Goal: Complete application form: Complete application form

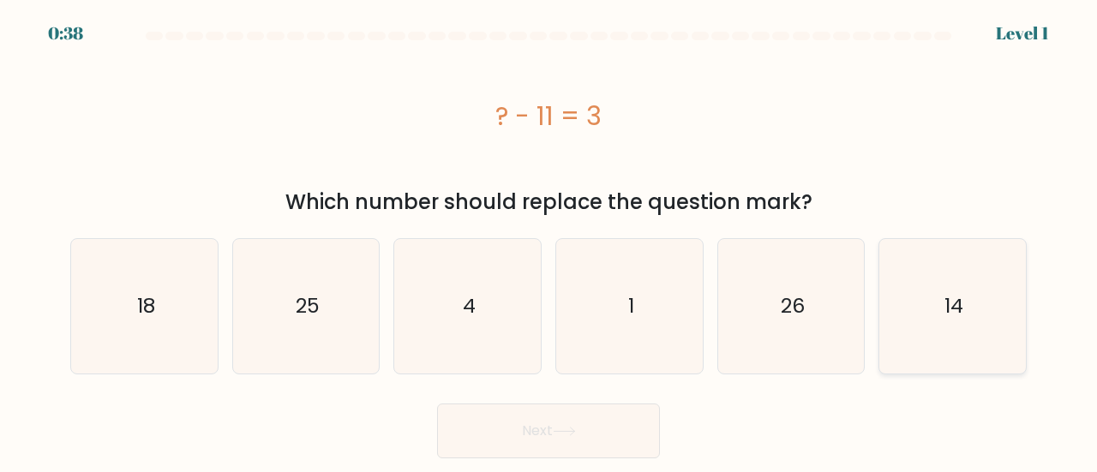
click at [938, 320] on icon "14" at bounding box center [952, 306] width 135 height 135
click at [549, 241] on input "f. 14" at bounding box center [548, 238] width 1 height 4
radio input "true"
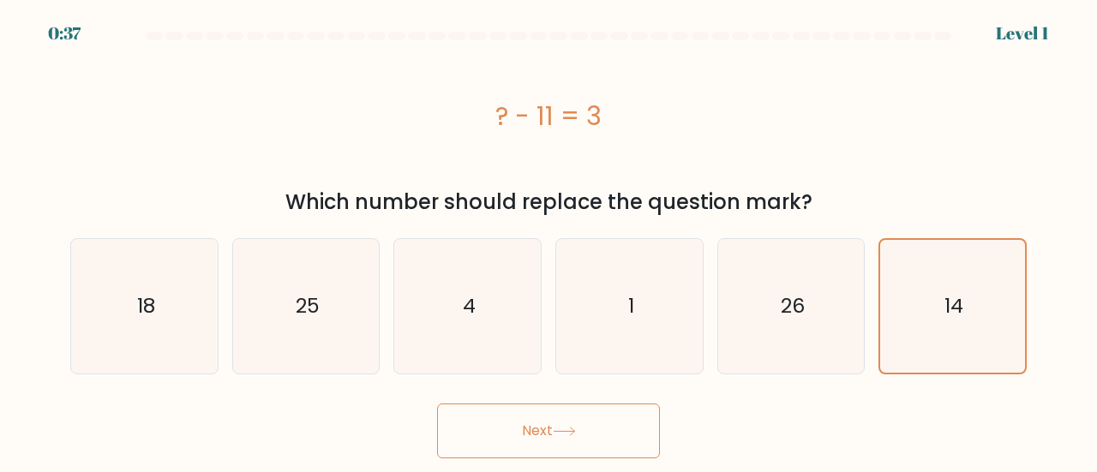
click at [619, 426] on button "Next" at bounding box center [548, 431] width 223 height 55
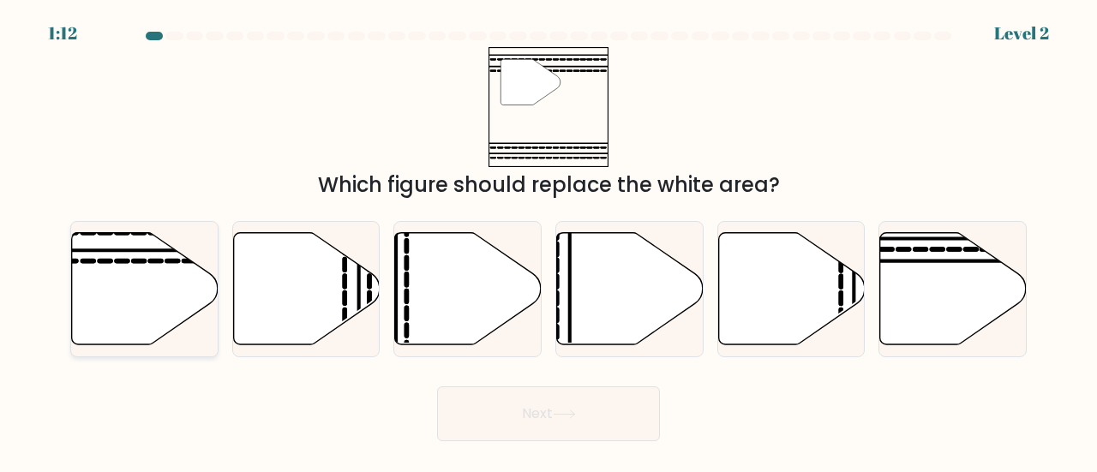
click at [170, 292] on icon at bounding box center [145, 288] width 147 height 112
click at [548, 241] on input "a." at bounding box center [548, 238] width 1 height 4
radio input "true"
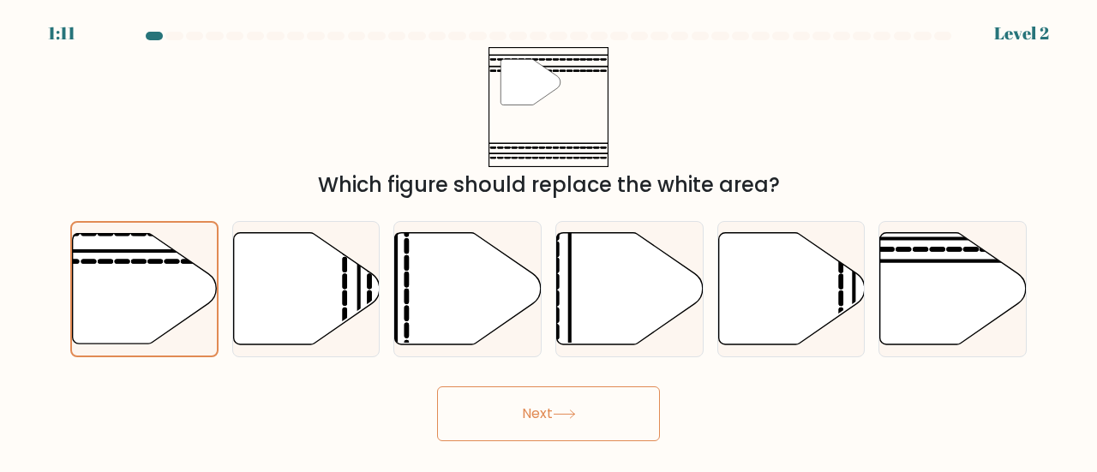
drag, startPoint x: 519, startPoint y: 395, endPoint x: 530, endPoint y: 395, distance: 10.3
click at [521, 395] on button "Next" at bounding box center [548, 413] width 223 height 55
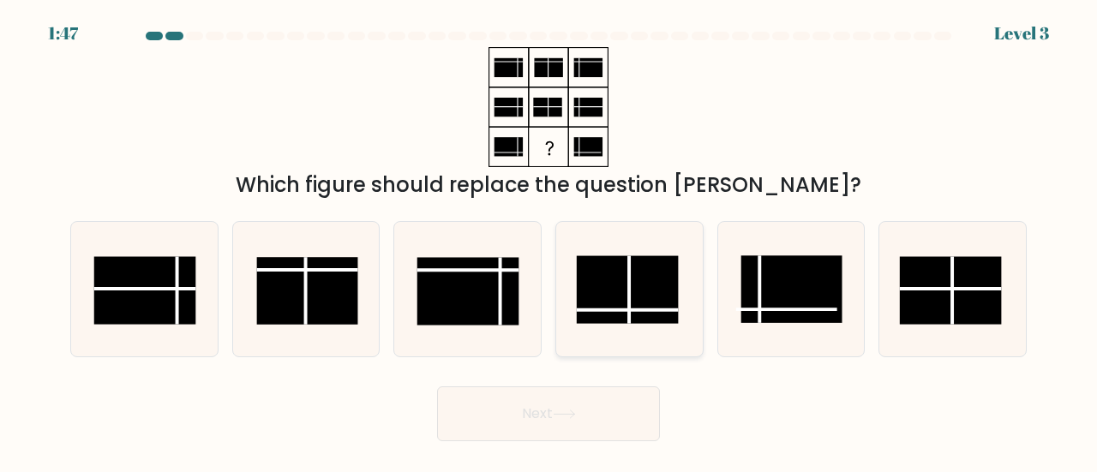
click at [636, 299] on rect at bounding box center [627, 290] width 101 height 68
click at [549, 241] on input "d." at bounding box center [548, 238] width 1 height 4
radio input "true"
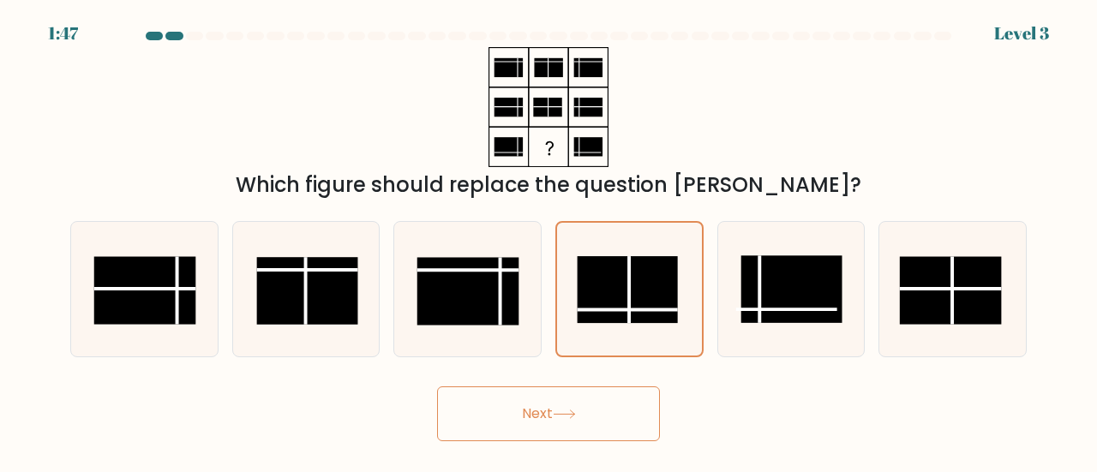
click at [600, 420] on button "Next" at bounding box center [548, 413] width 223 height 55
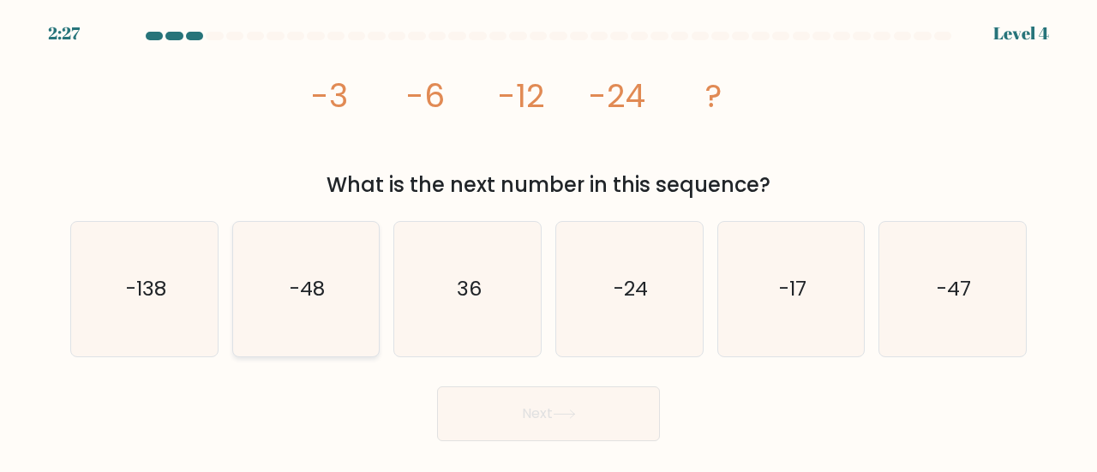
click at [348, 287] on icon "-48" at bounding box center [306, 289] width 135 height 135
click at [548, 241] on input "b. -48" at bounding box center [548, 238] width 1 height 4
radio input "true"
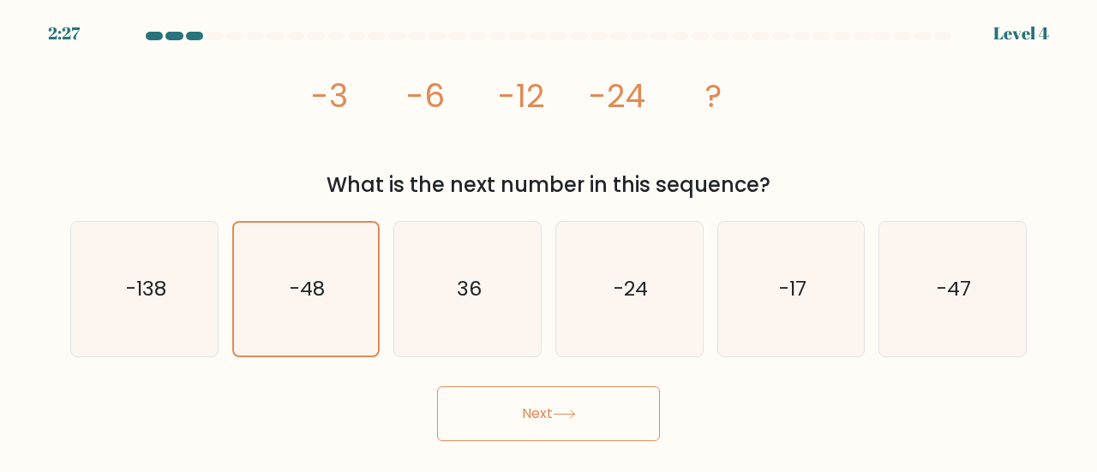
click at [552, 416] on button "Next" at bounding box center [548, 413] width 223 height 55
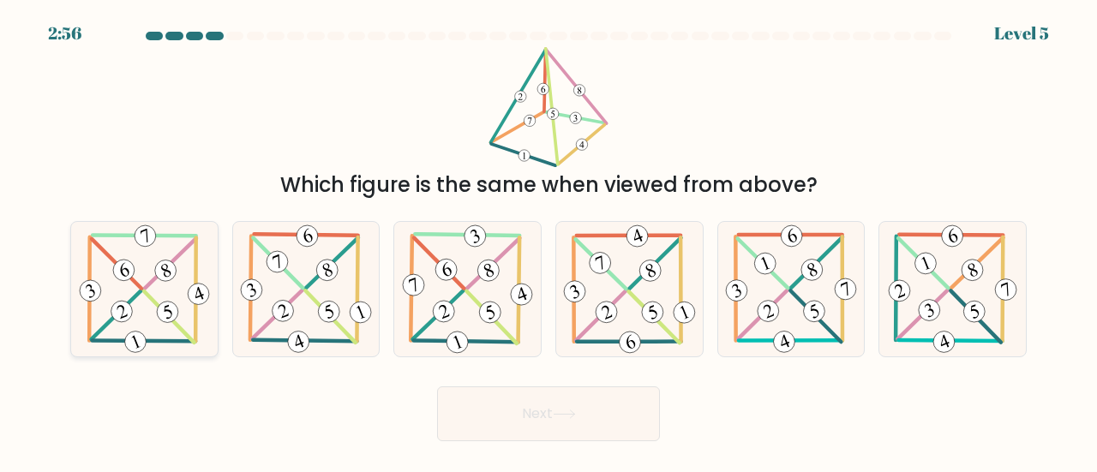
click at [168, 338] on icon at bounding box center [144, 289] width 136 height 135
click at [548, 241] on input "a." at bounding box center [548, 238] width 1 height 4
radio input "true"
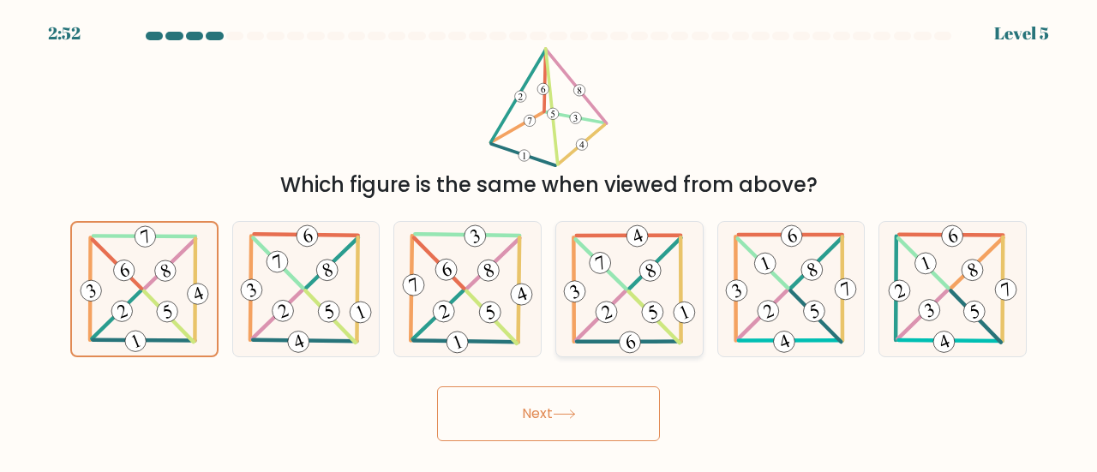
click at [583, 302] on icon at bounding box center [629, 289] width 138 height 135
click at [549, 241] on input "d." at bounding box center [548, 238] width 1 height 4
radio input "true"
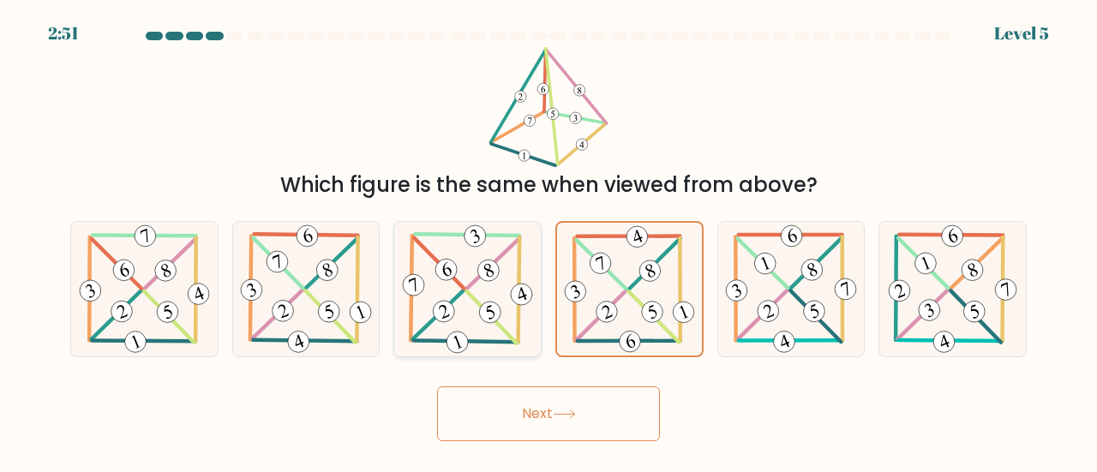
click at [465, 306] on icon at bounding box center [467, 289] width 136 height 135
click at [548, 241] on input "c." at bounding box center [548, 238] width 1 height 4
radio input "true"
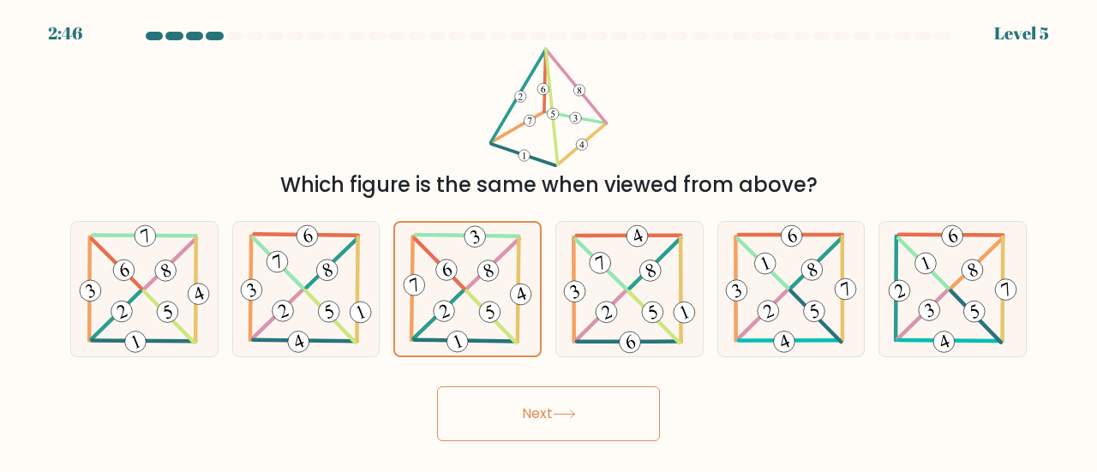
click at [507, 404] on button "Next" at bounding box center [548, 413] width 223 height 55
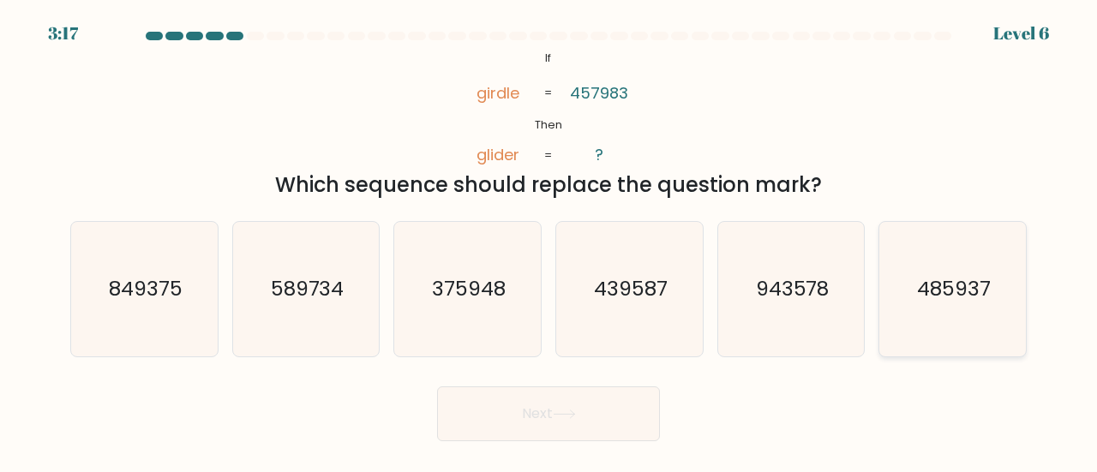
click at [944, 282] on text "485937" at bounding box center [954, 288] width 74 height 28
click at [549, 241] on input "f. 485937" at bounding box center [548, 238] width 1 height 4
radio input "true"
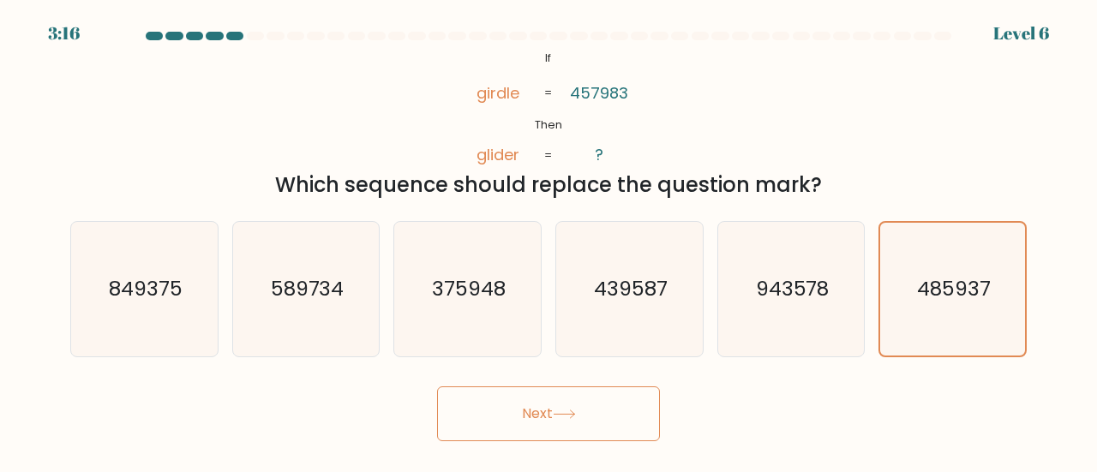
click at [572, 411] on icon at bounding box center [564, 414] width 23 height 9
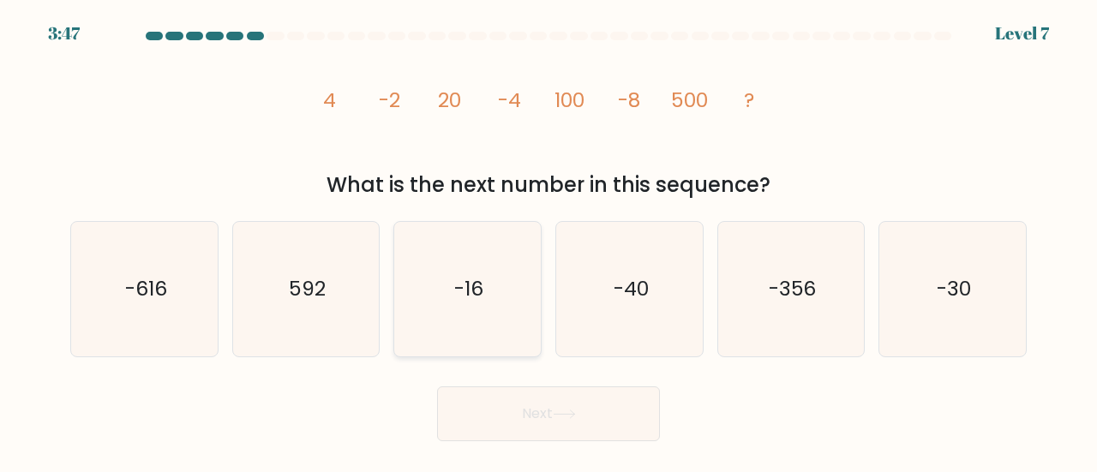
click at [506, 320] on icon "-16" at bounding box center [467, 289] width 135 height 135
click at [548, 241] on input "c. -16" at bounding box center [548, 238] width 1 height 4
radio input "true"
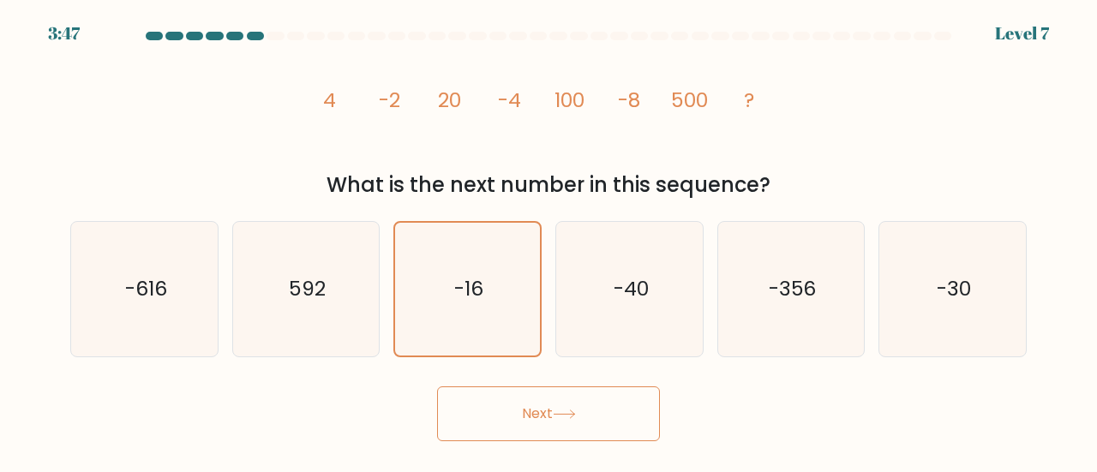
click at [540, 426] on button "Next" at bounding box center [548, 413] width 223 height 55
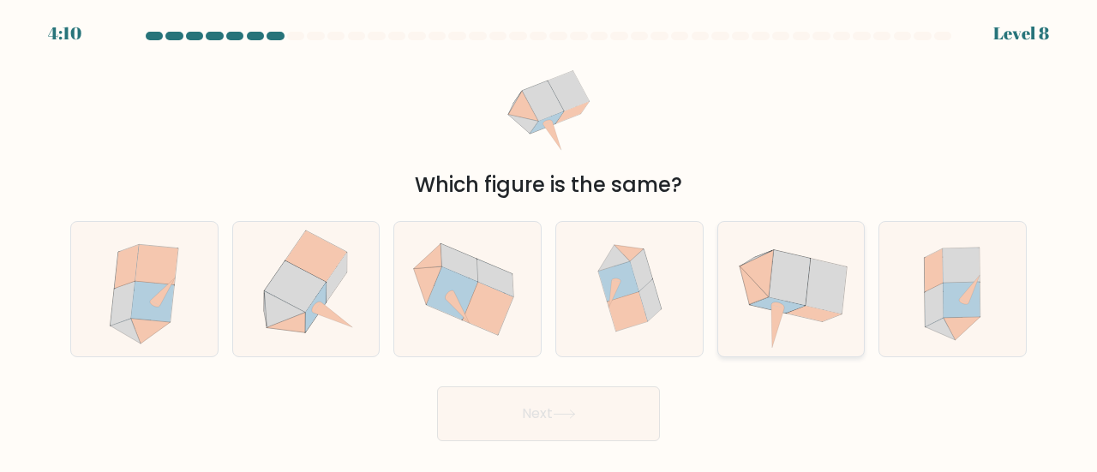
click at [790, 338] on icon at bounding box center [790, 289] width 137 height 135
click at [549, 241] on input "e." at bounding box center [548, 238] width 1 height 4
radio input "true"
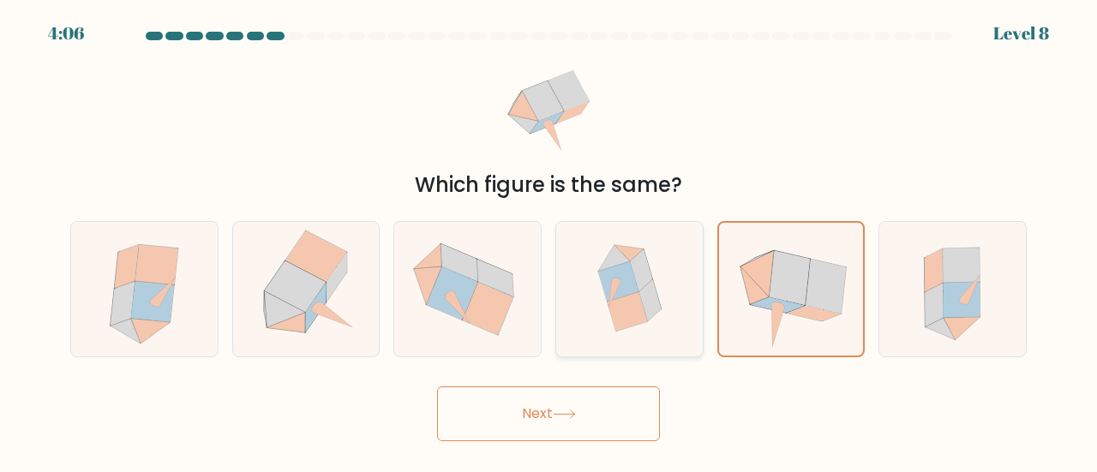
click at [602, 302] on icon at bounding box center [629, 289] width 129 height 135
click at [549, 241] on input "d." at bounding box center [548, 238] width 1 height 4
radio input "true"
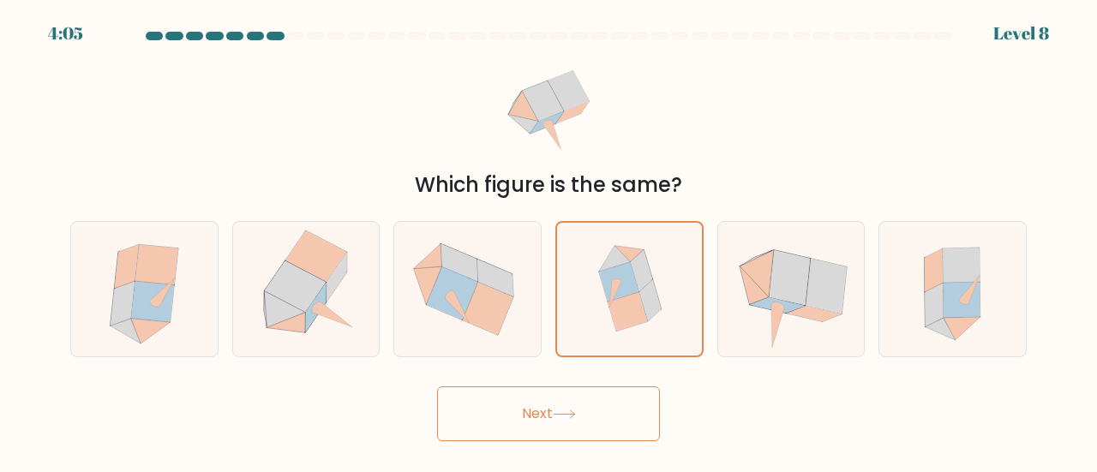
click at [624, 416] on button "Next" at bounding box center [548, 413] width 223 height 55
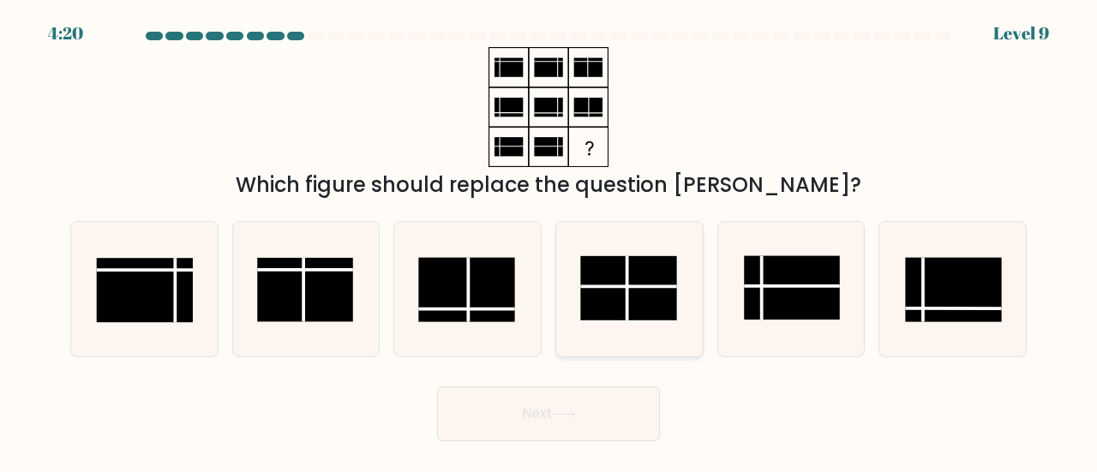
click at [626, 302] on line at bounding box center [626, 288] width 0 height 64
click at [549, 241] on input "d." at bounding box center [548, 238] width 1 height 4
radio input "true"
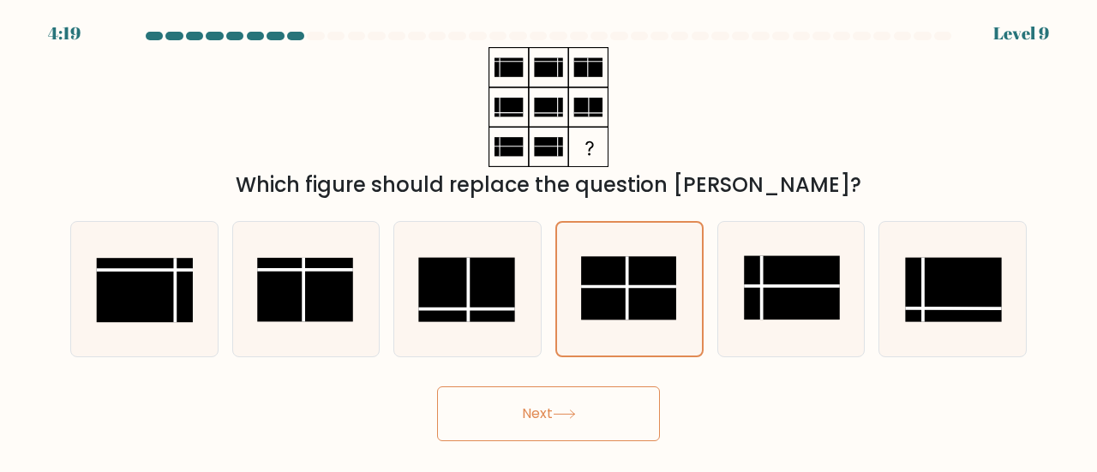
click at [591, 416] on button "Next" at bounding box center [548, 413] width 223 height 55
